Goal: Find specific page/section: Find specific page/section

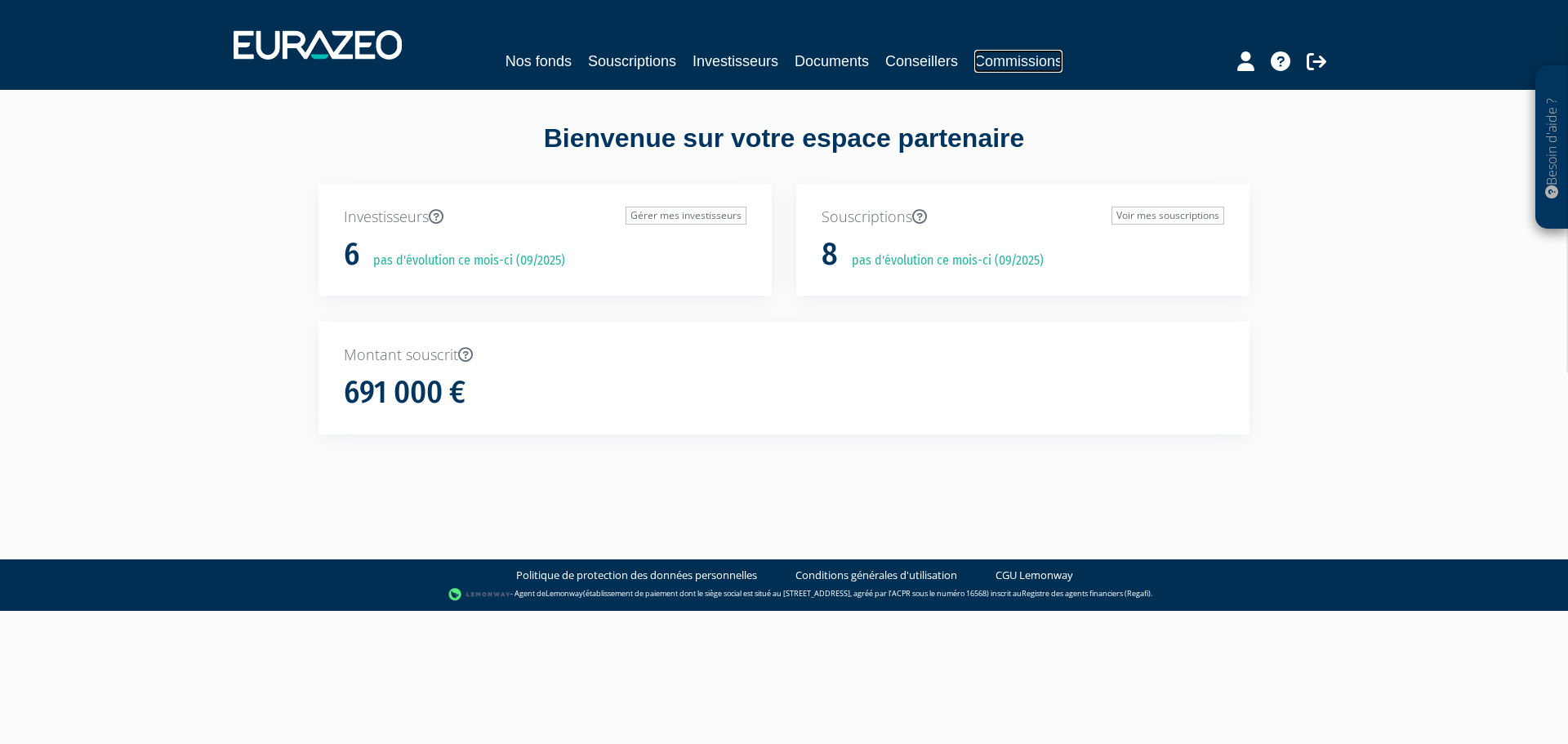
click at [995, 67] on link "Commissions" at bounding box center [1017, 62] width 88 height 23
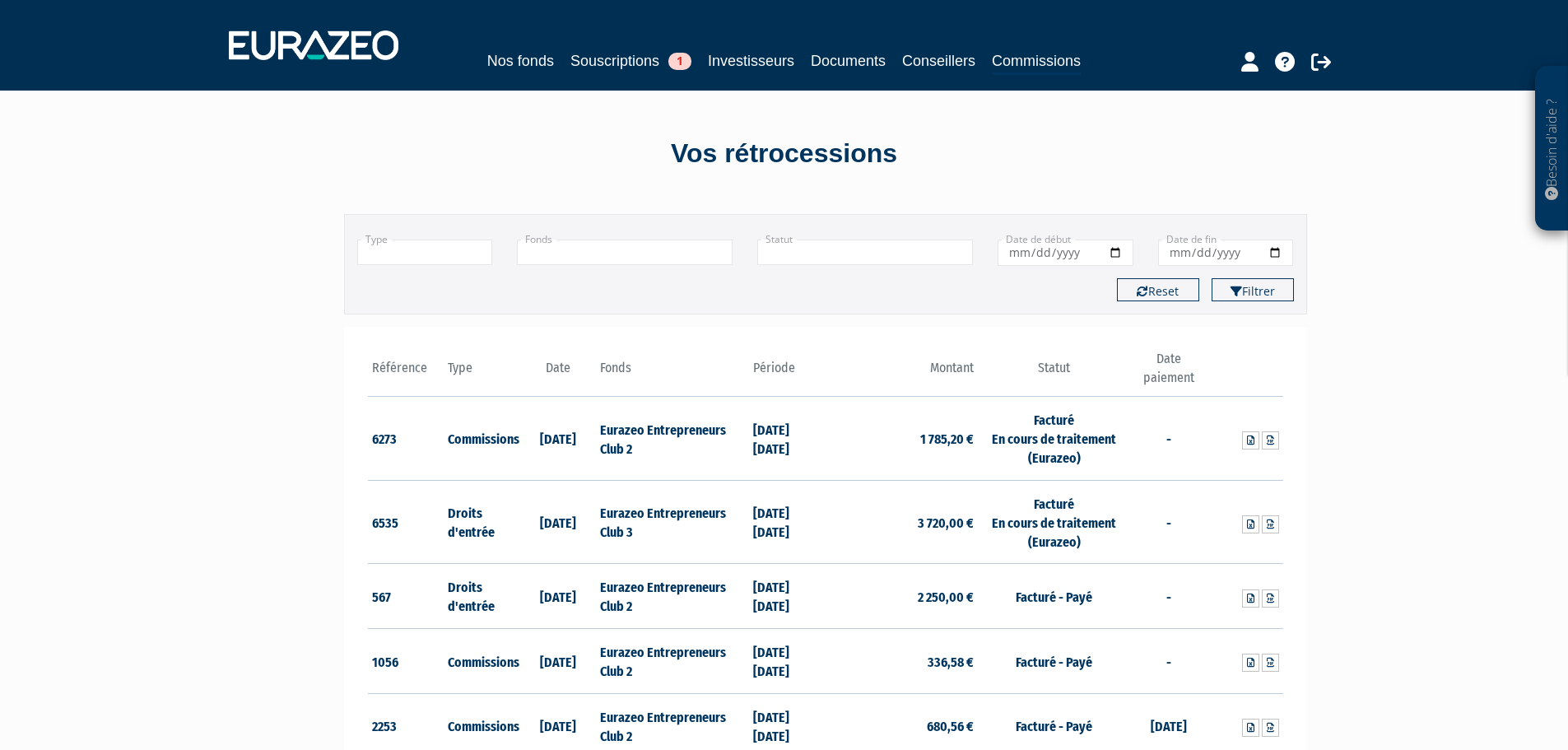
scroll to position [82, 0]
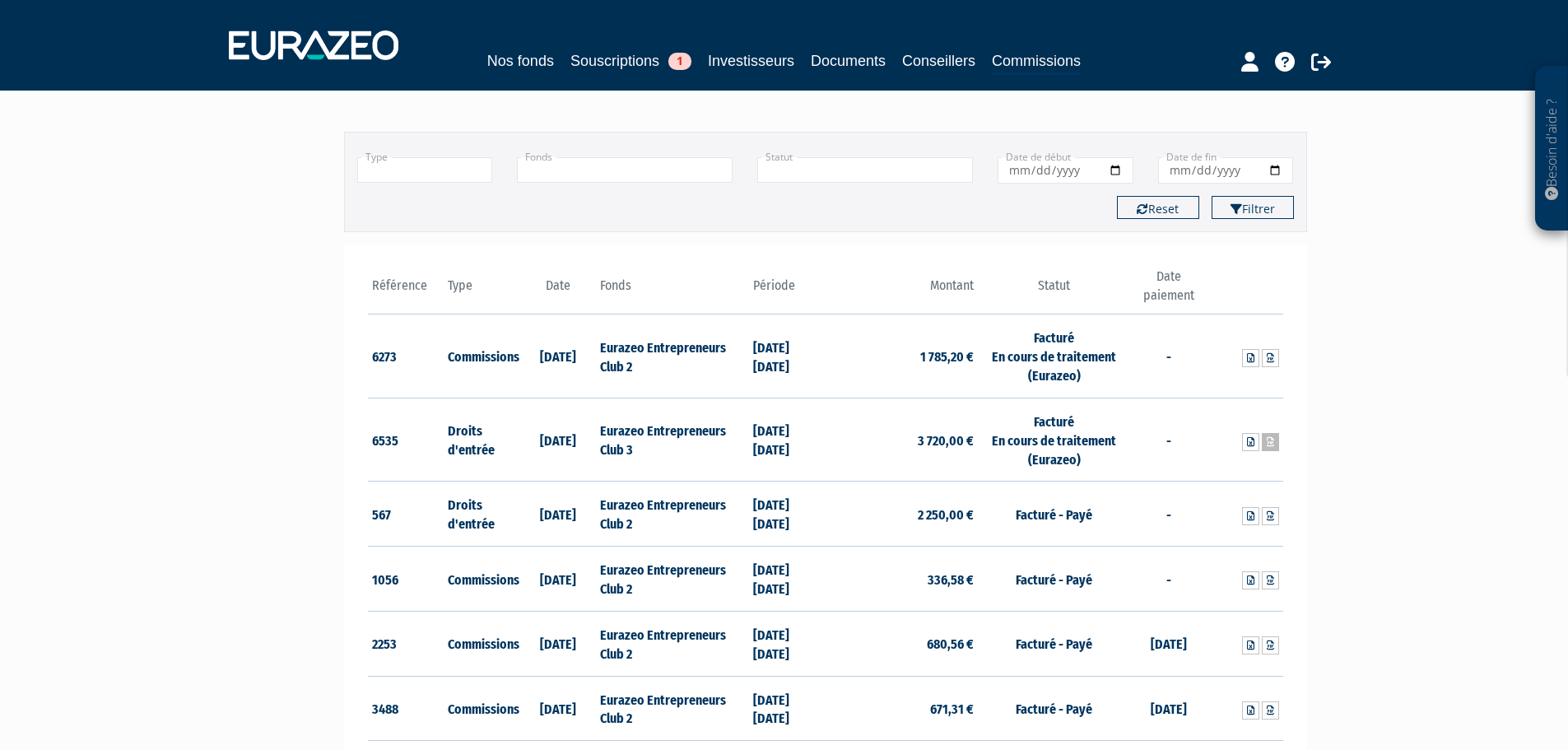
click at [1270, 441] on icon at bounding box center [1270, 441] width 8 height 10
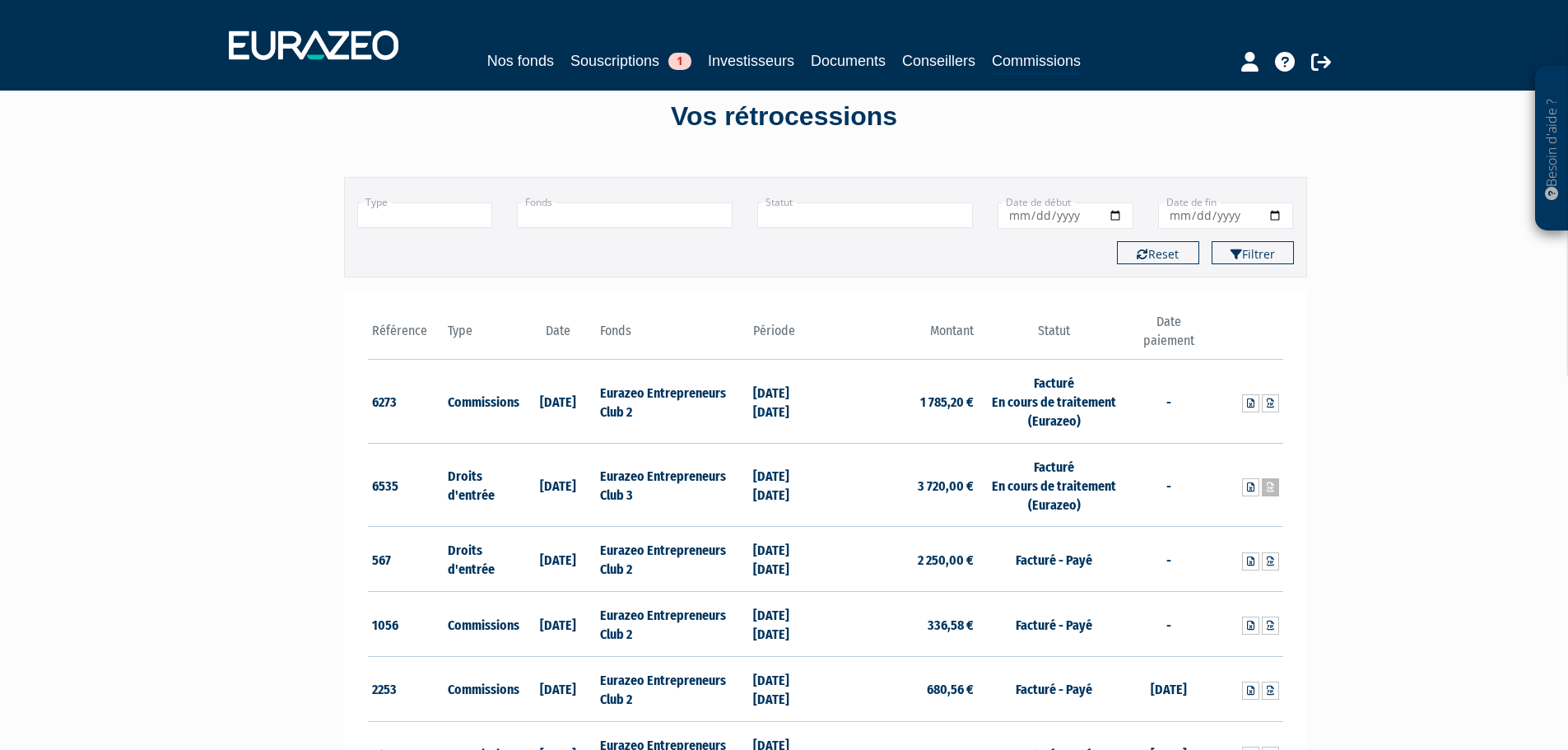
scroll to position [0, 0]
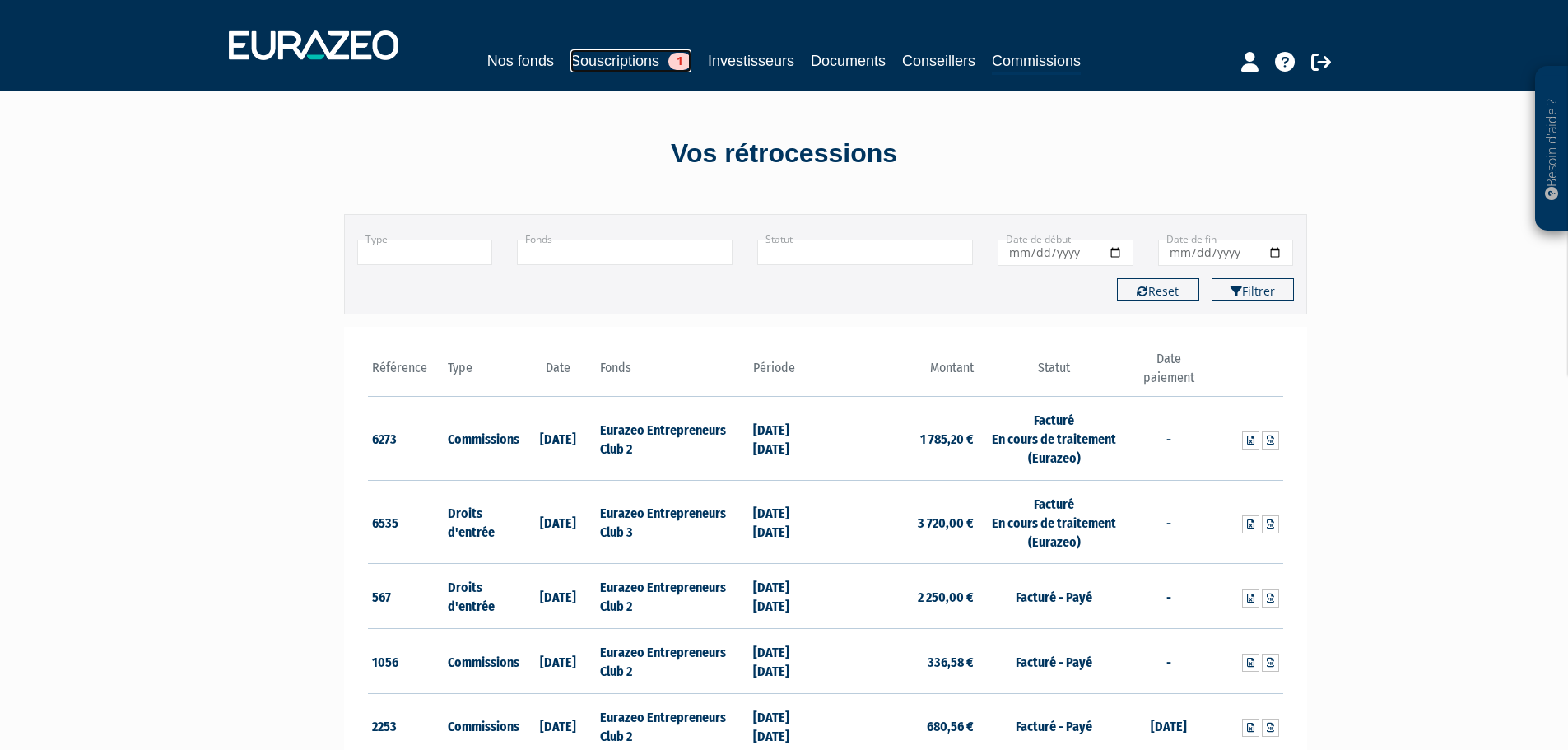
click at [625, 62] on link "Souscriptions 1" at bounding box center [631, 61] width 121 height 23
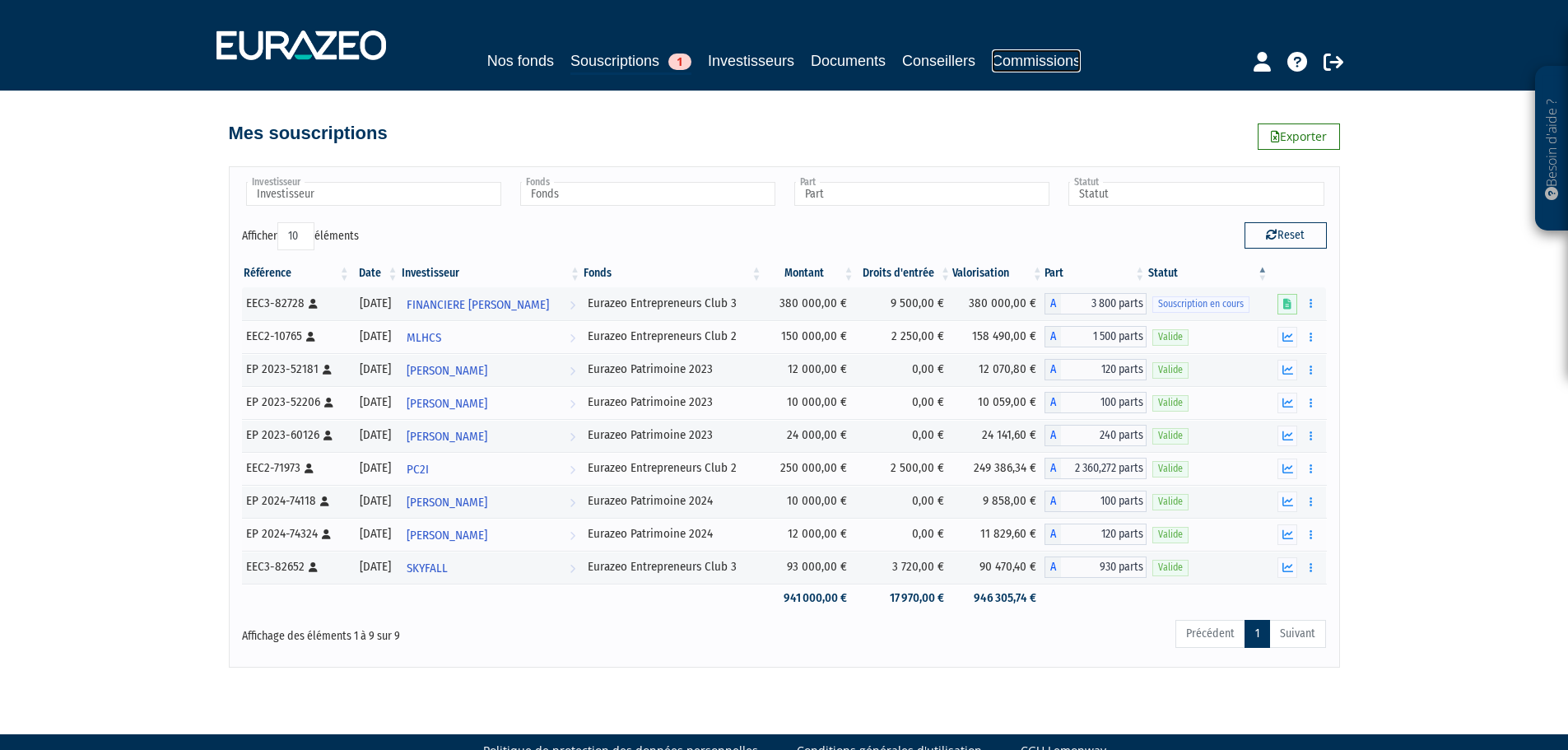
click at [1020, 62] on link "Commissions" at bounding box center [1036, 61] width 89 height 23
